Goal: Information Seeking & Learning: Check status

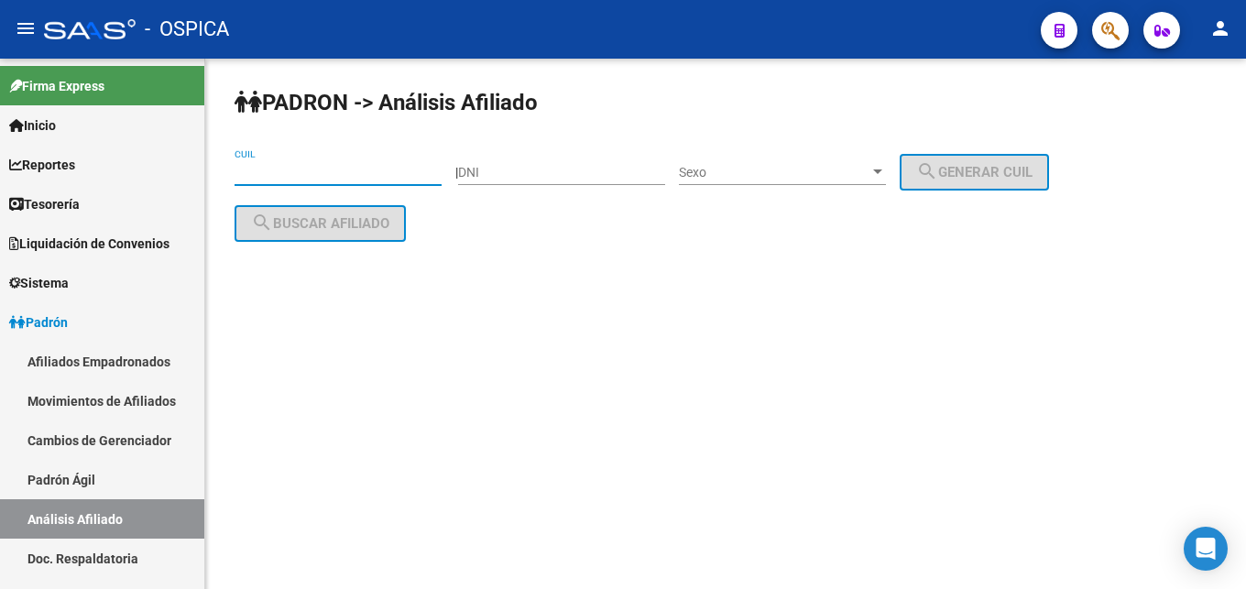
click at [269, 170] on input "CUIL" at bounding box center [338, 173] width 207 height 16
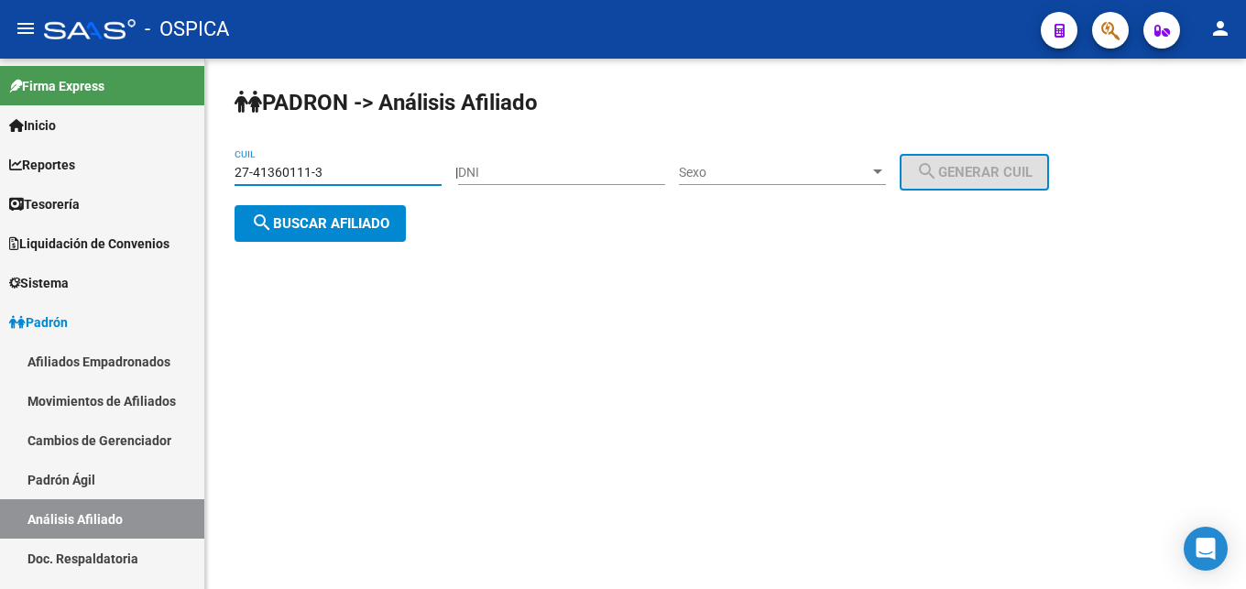
type input "27-41360111-3"
click at [330, 226] on span "search Buscar afiliado" at bounding box center [320, 223] width 138 height 16
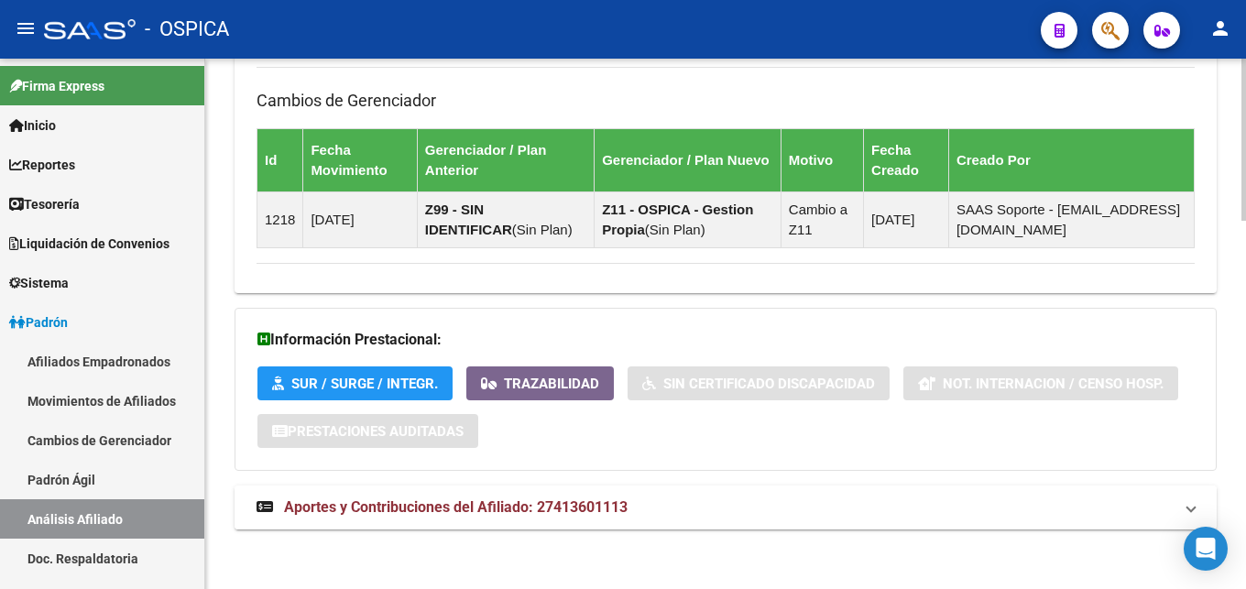
scroll to position [1208, 0]
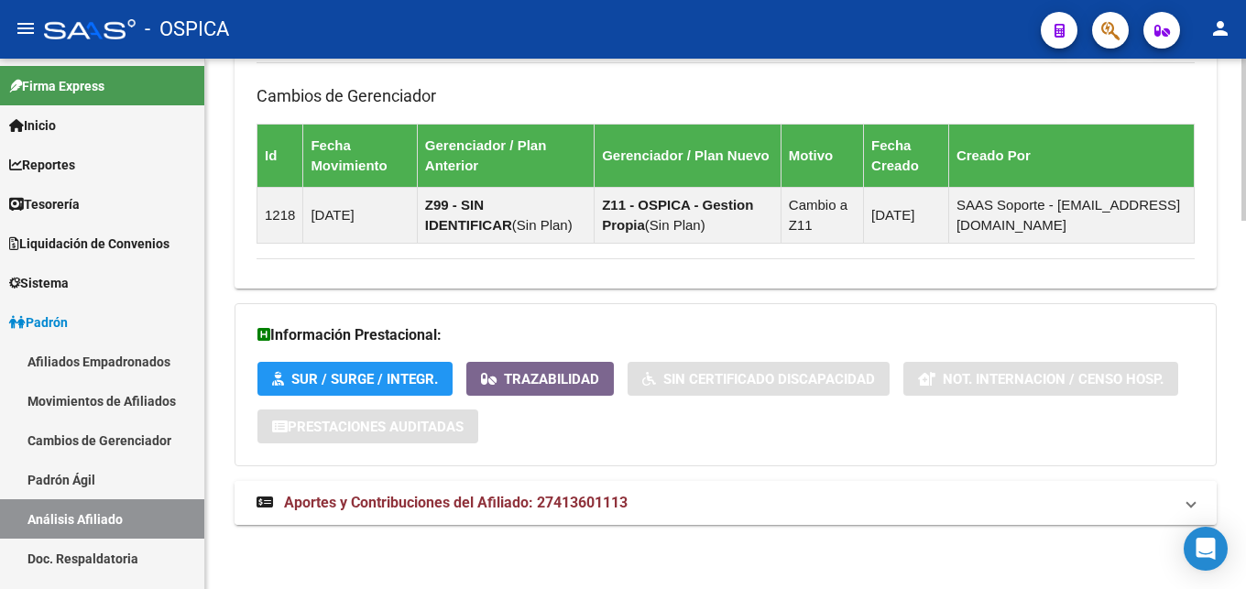
click at [596, 510] on span "Aportes y Contribuciones del Afiliado: 27413601113" at bounding box center [456, 502] width 344 height 17
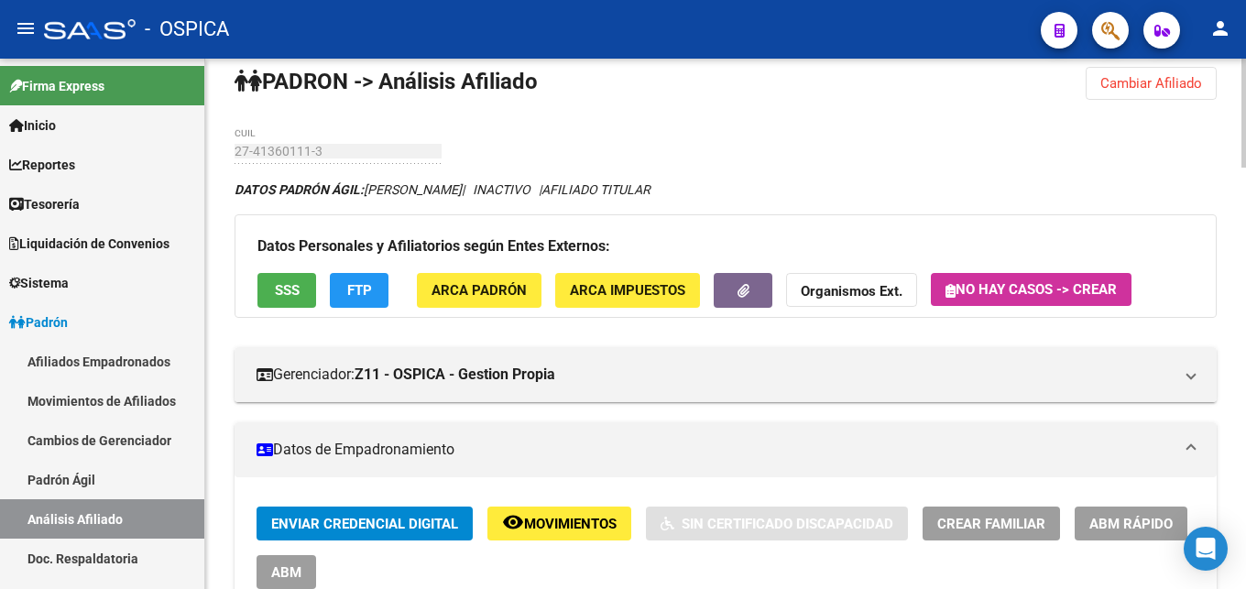
scroll to position [0, 0]
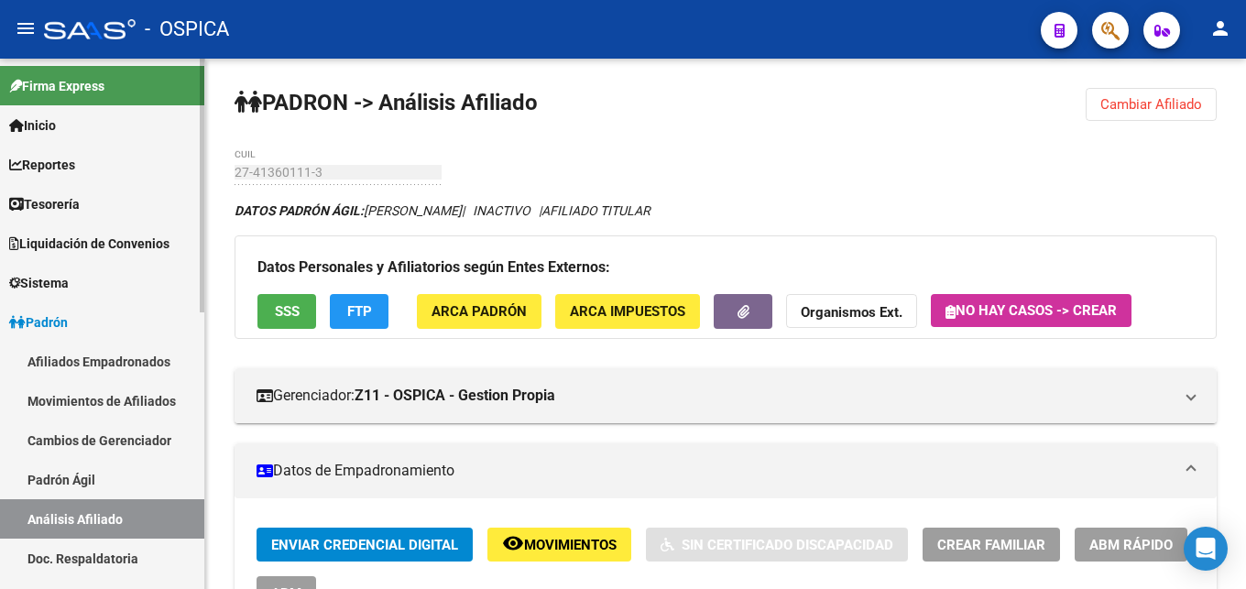
click at [82, 491] on link "Padrón Ágil" at bounding box center [102, 479] width 204 height 39
click at [89, 478] on link "Padrón Ágil" at bounding box center [102, 479] width 204 height 39
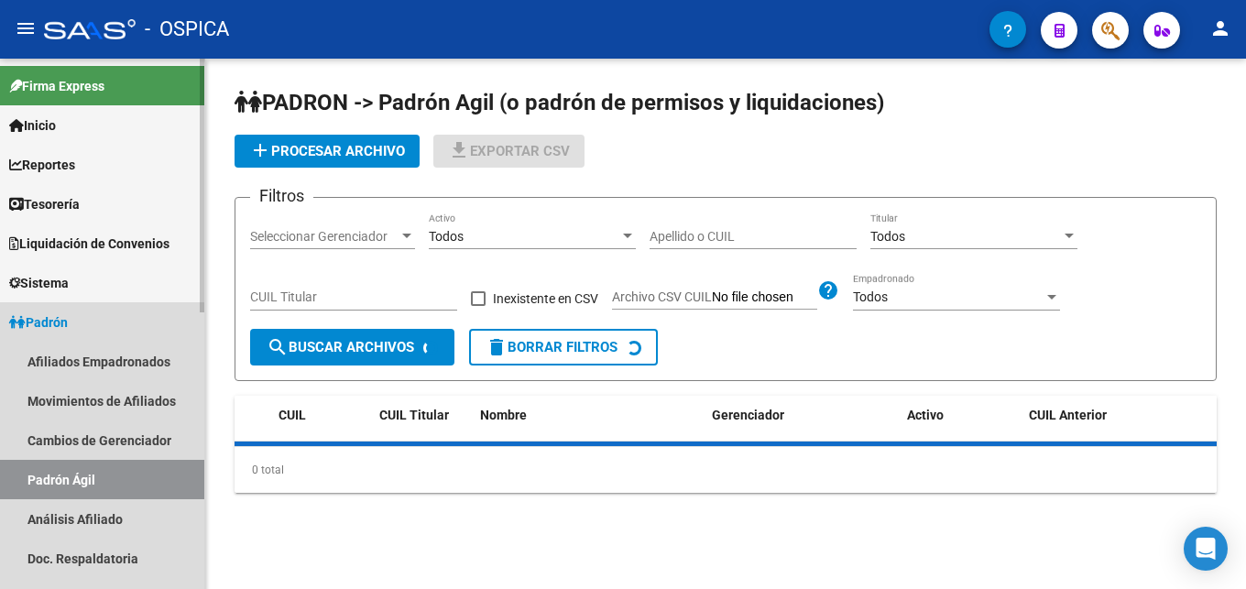
click at [82, 486] on link "Padrón Ágil" at bounding box center [102, 479] width 204 height 39
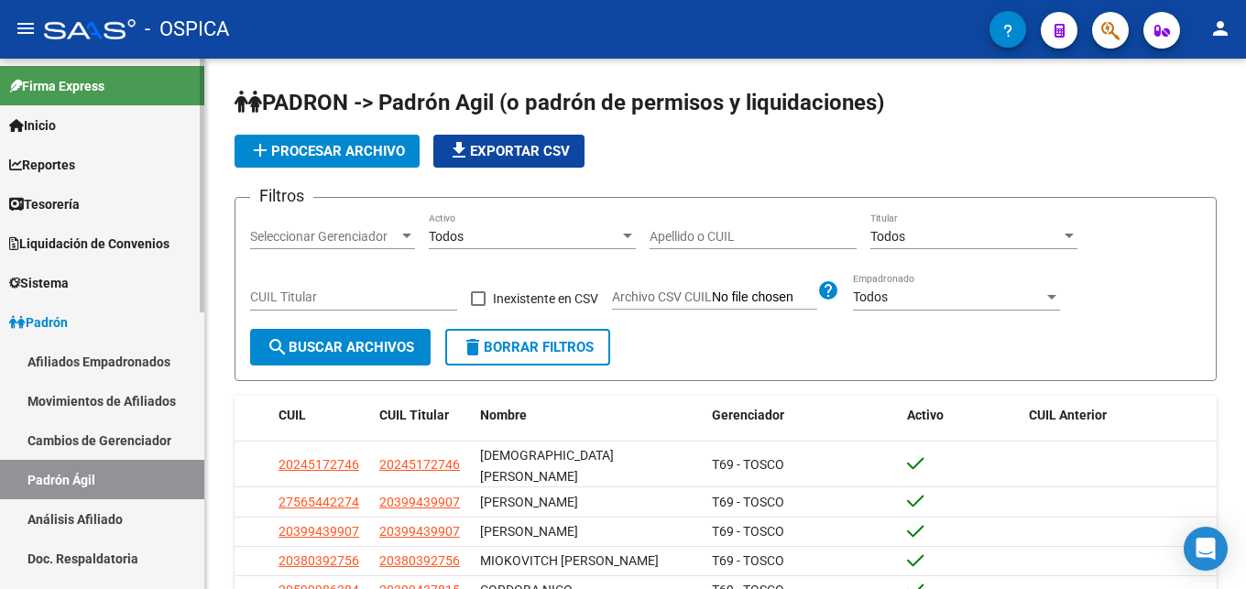
click at [81, 518] on link "Análisis Afiliado" at bounding box center [102, 518] width 204 height 39
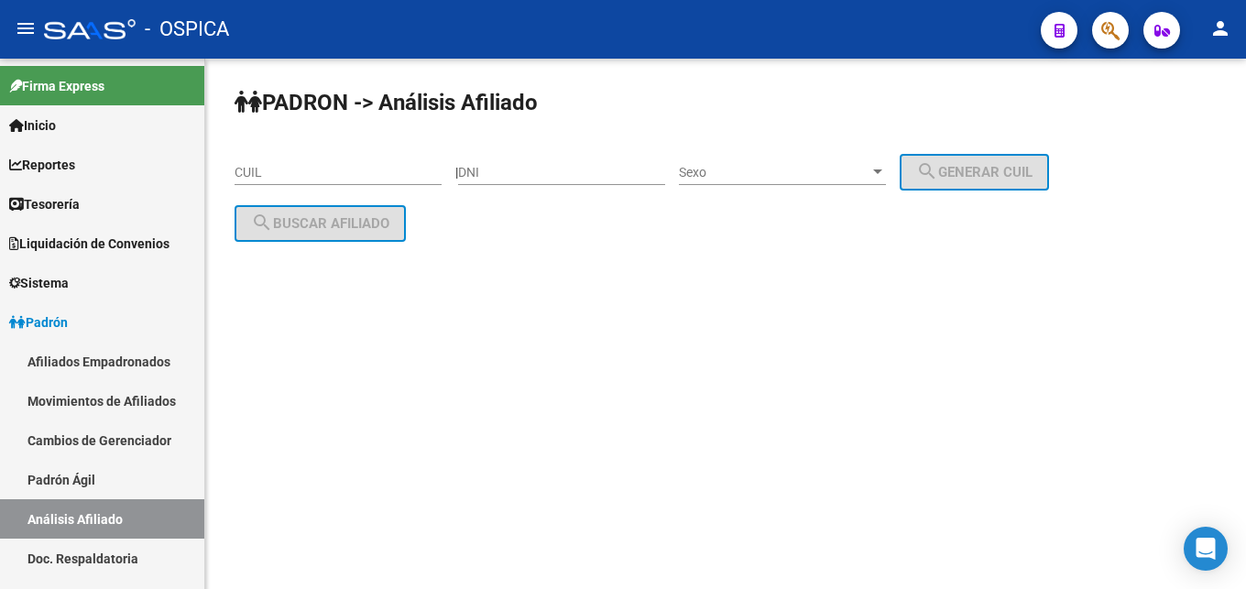
click at [254, 173] on input "CUIL" at bounding box center [338, 173] width 207 height 16
paste input "20-30847532-9"
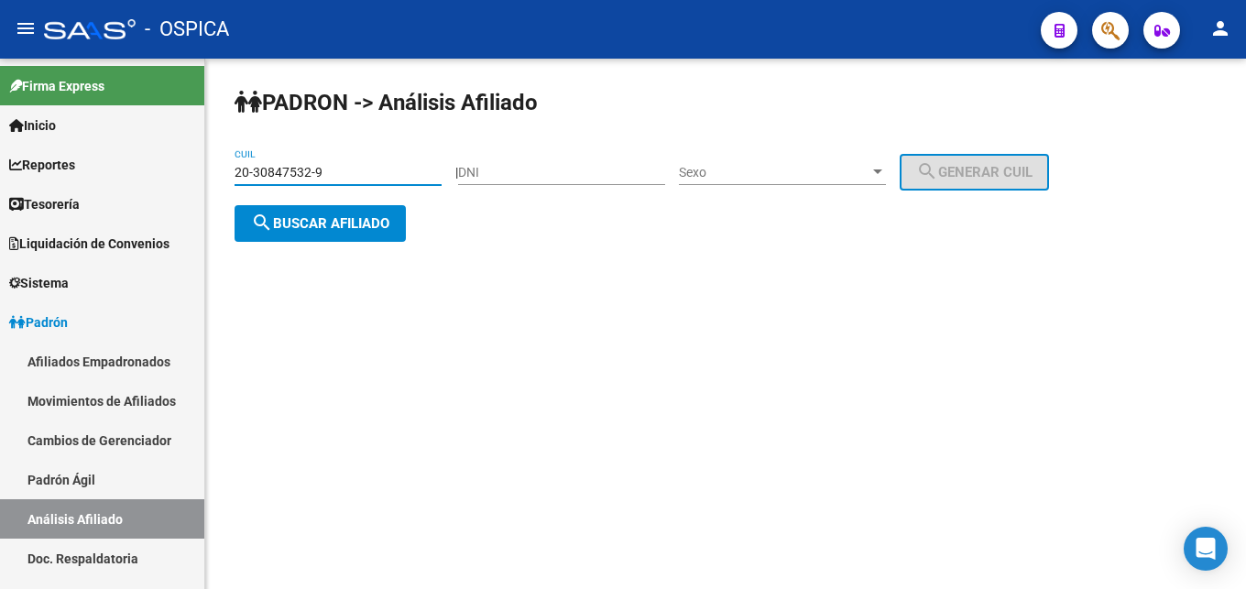
type input "20-30847532-9"
click at [306, 221] on span "search Buscar afiliado" at bounding box center [320, 223] width 138 height 16
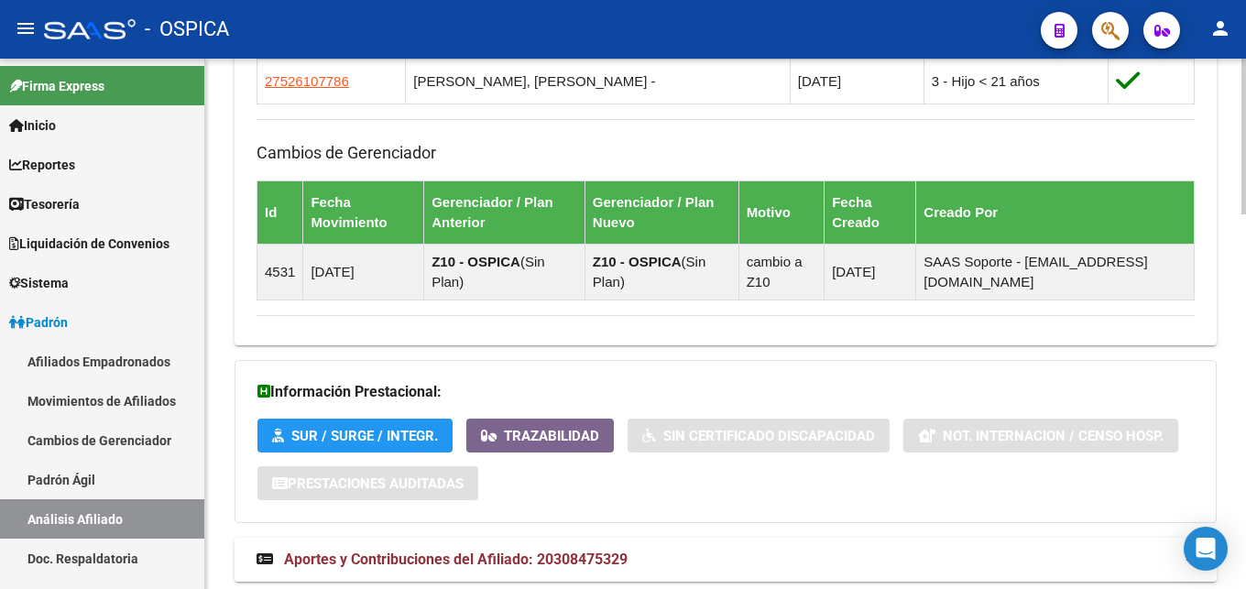
scroll to position [1281, 0]
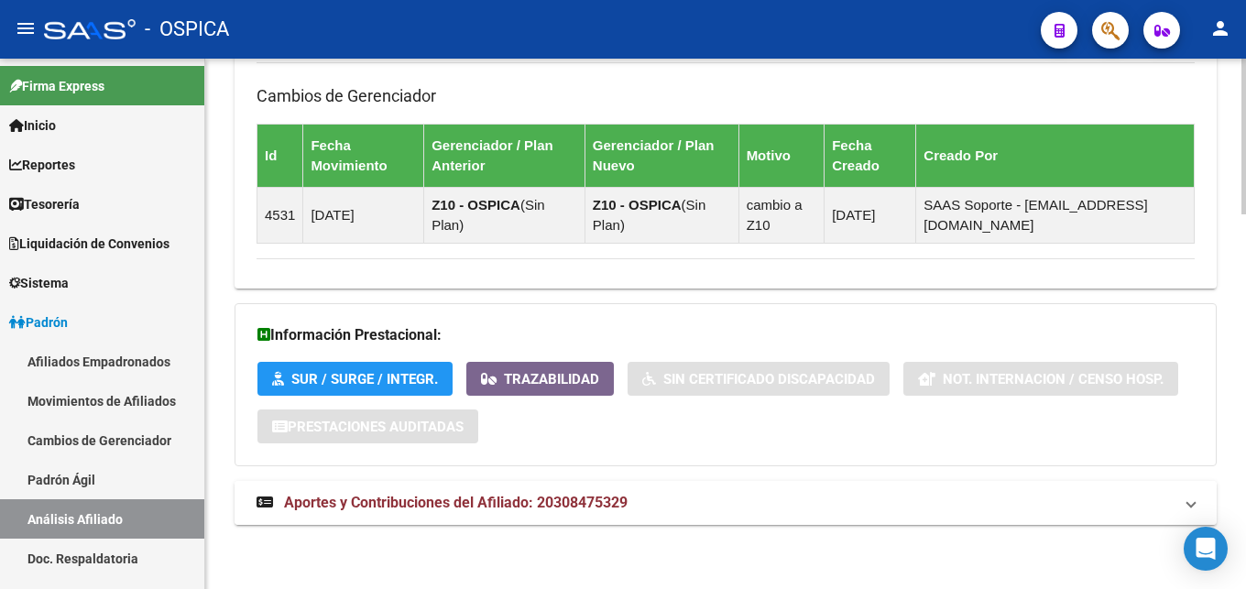
click at [576, 517] on mat-expansion-panel-header "Aportes y Contribuciones del Afiliado: 20308475329" at bounding box center [726, 503] width 982 height 44
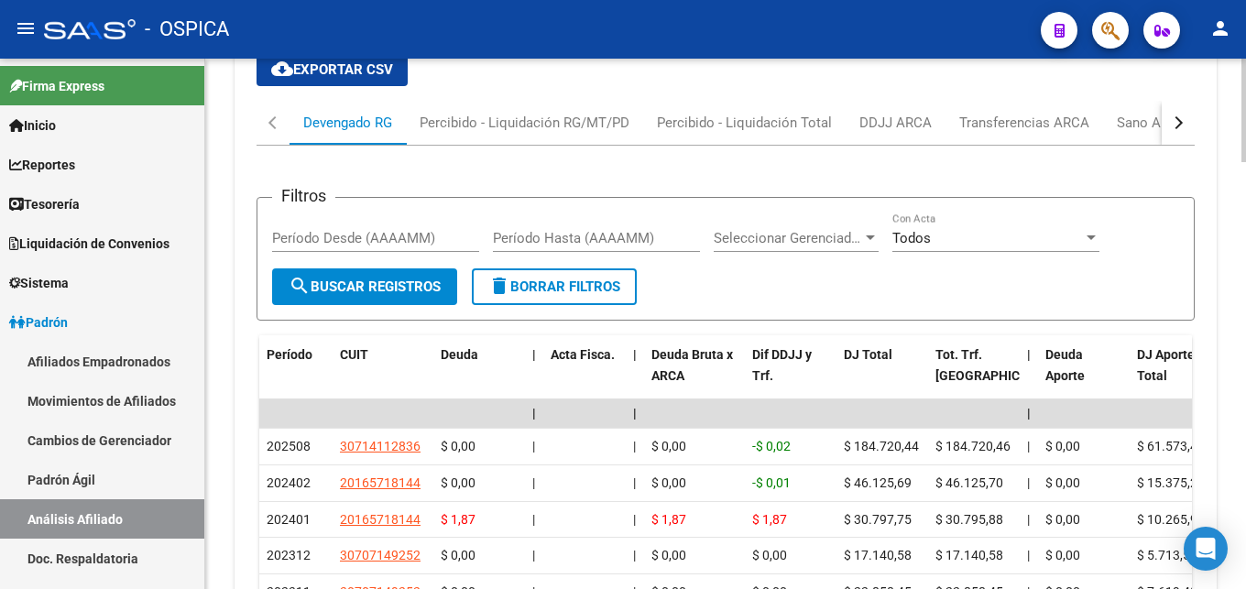
scroll to position [1853, 0]
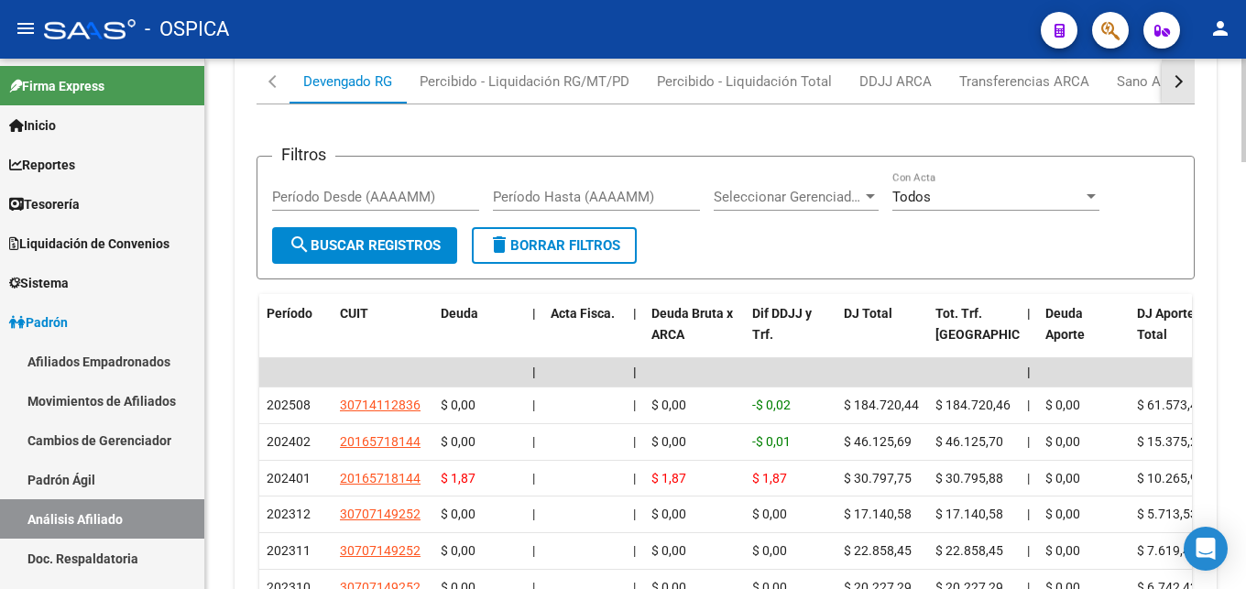
click at [1182, 80] on button "button" at bounding box center [1178, 82] width 33 height 44
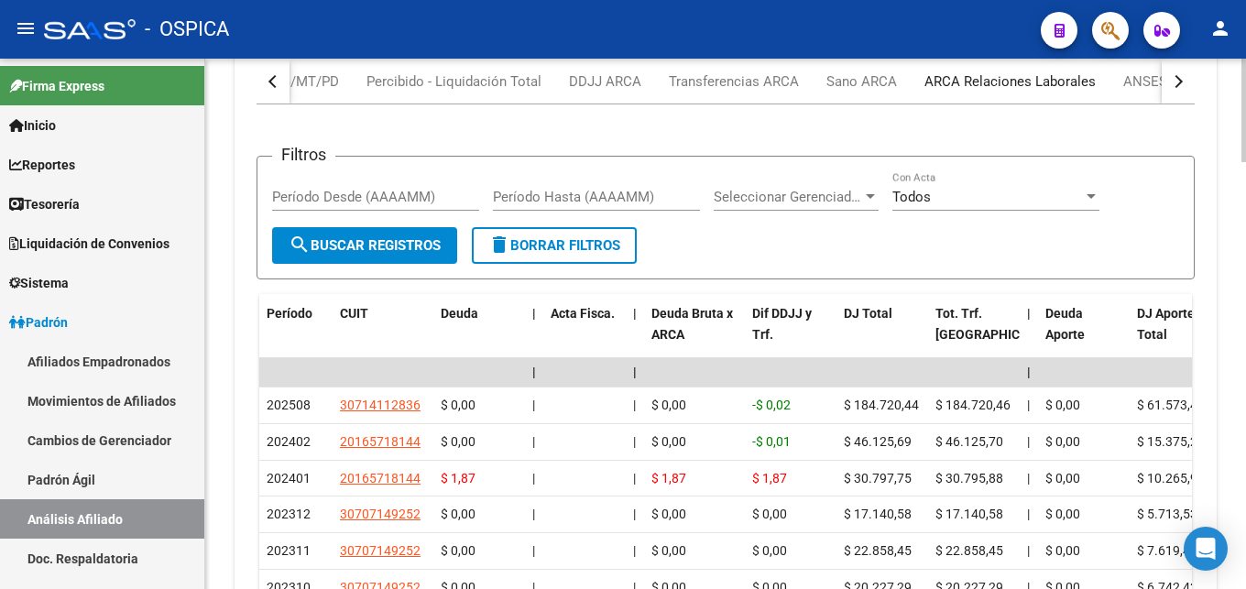
click at [1019, 82] on div "ARCA Relaciones Laborales" at bounding box center [1010, 81] width 171 height 20
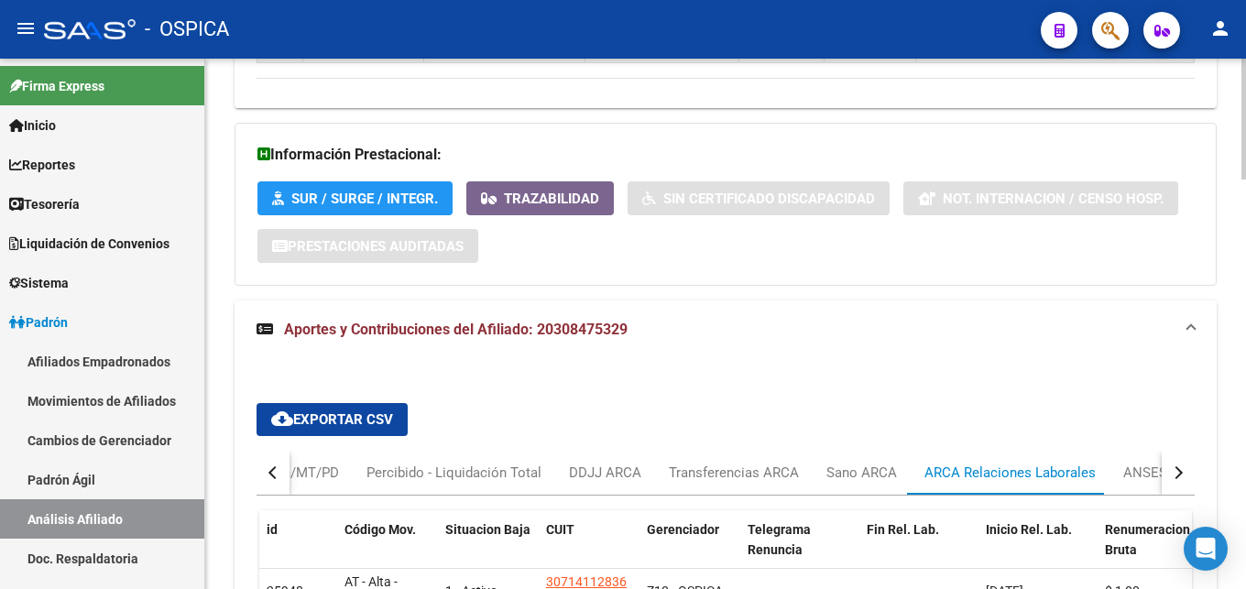
scroll to position [1801, 0]
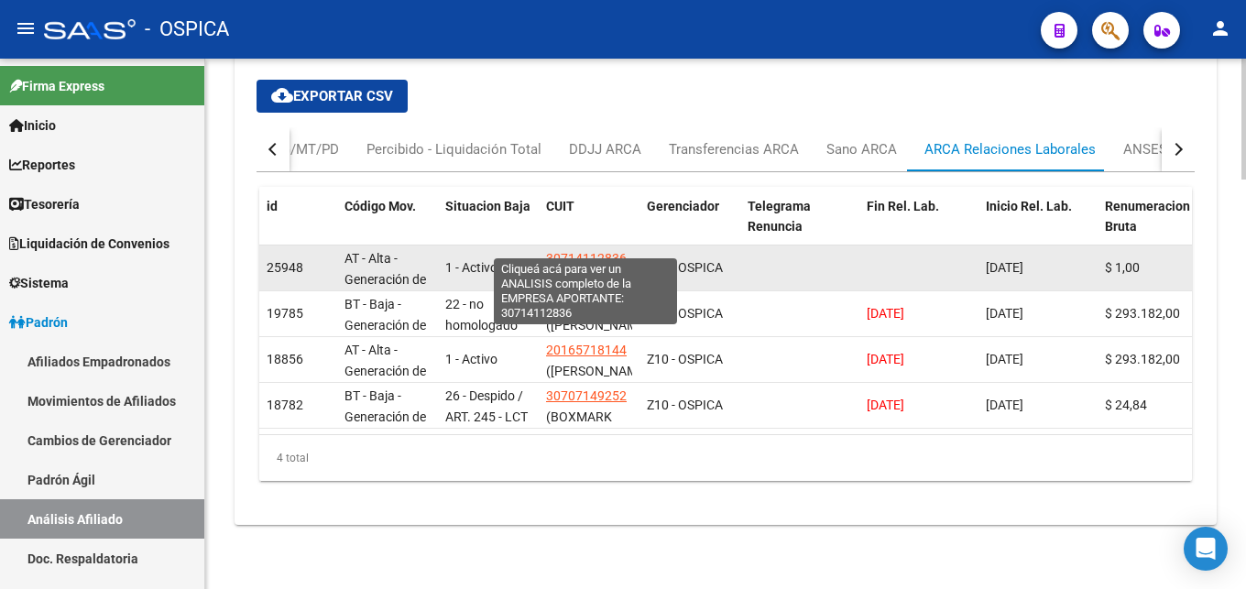
click at [613, 251] on span "30714112836" at bounding box center [586, 258] width 81 height 15
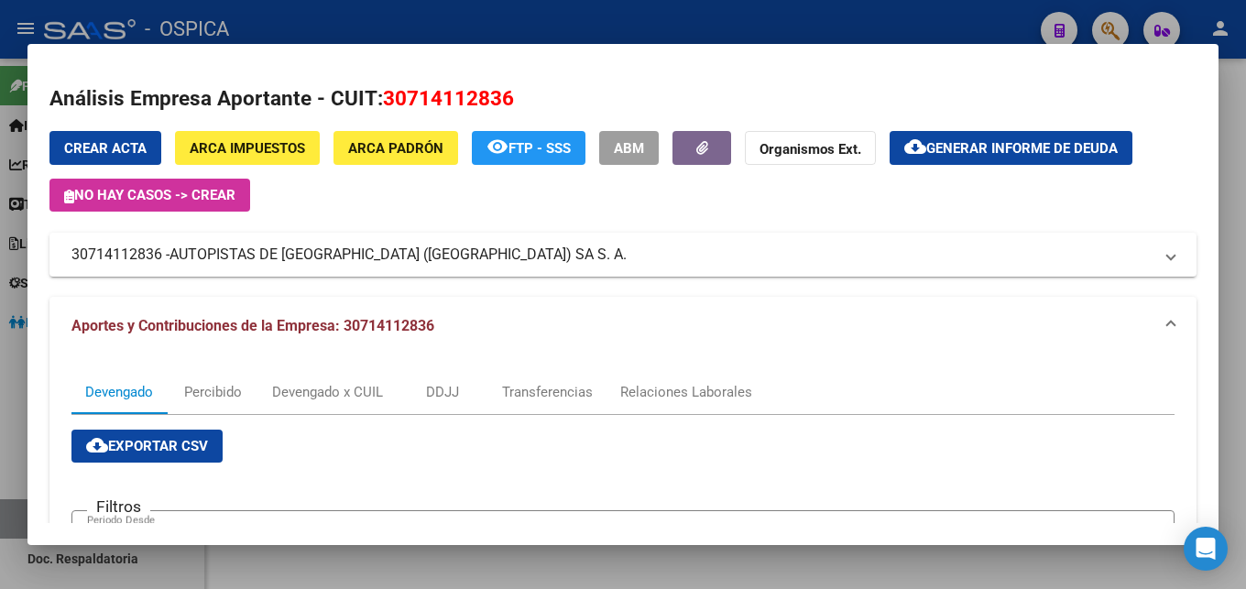
click at [340, 14] on div at bounding box center [623, 294] width 1246 height 589
